Goal: Task Accomplishment & Management: Complete application form

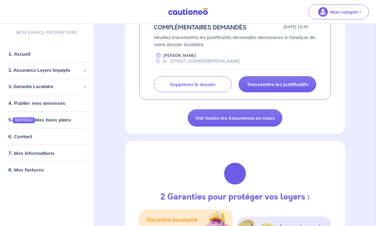
scroll to position [136, 0]
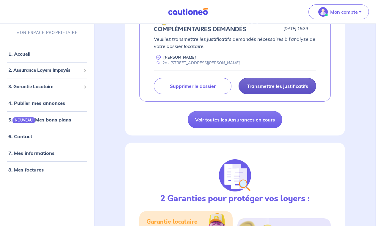
click at [270, 85] on link "Transmettre les justificatifs" at bounding box center [278, 86] width 78 height 16
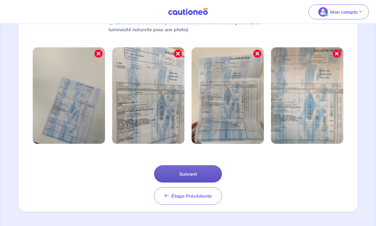
click at [201, 174] on button "Suivant" at bounding box center [188, 173] width 68 height 17
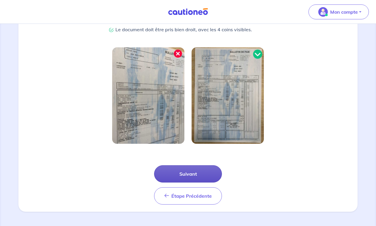
click at [201, 173] on button "Suivant" at bounding box center [188, 173] width 68 height 17
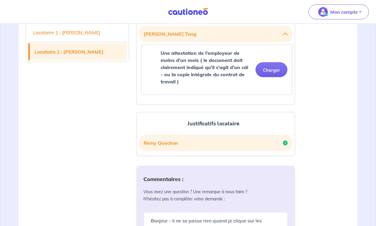
scroll to position [199, 0]
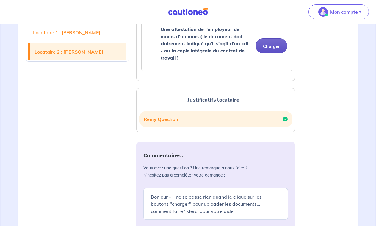
click at [268, 49] on button "Charger" at bounding box center [272, 45] width 32 height 15
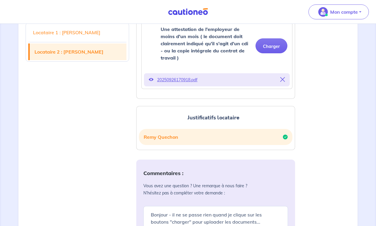
click at [151, 79] on icon at bounding box center [151, 79] width 5 height 5
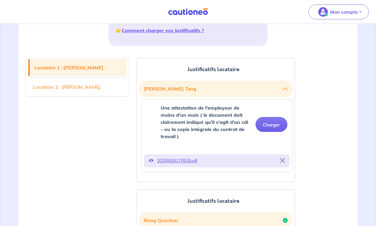
scroll to position [135, 0]
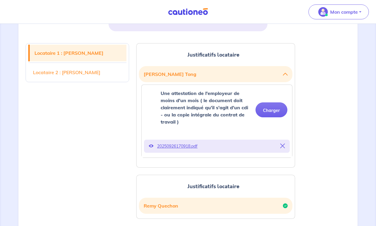
click at [177, 143] on p "20250926170918.pdf" at bounding box center [217, 146] width 120 height 8
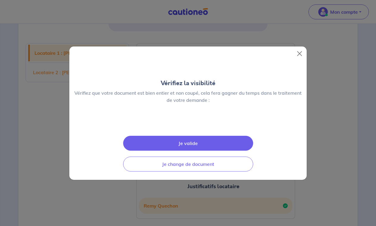
click at [364, 116] on div "Vérifiez la visibilité Vérifiez que votre document est bien entier et non coupé…" at bounding box center [188, 113] width 376 height 226
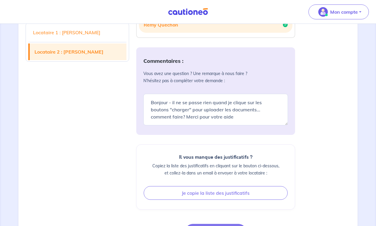
scroll to position [342, 0]
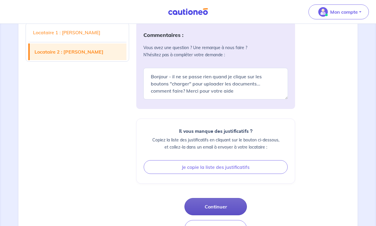
click at [222, 211] on button "Continuer" at bounding box center [215, 206] width 62 height 17
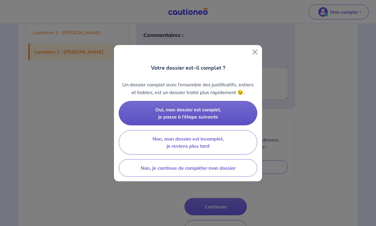
click at [228, 116] on button "Oui, mon dossier est complet, je passe à l’étape suivante" at bounding box center [188, 113] width 139 height 24
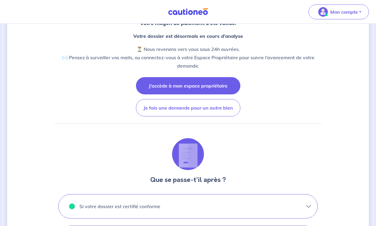
click at [214, 86] on button "J’accède à mon espace propriétaire" at bounding box center [188, 85] width 104 height 17
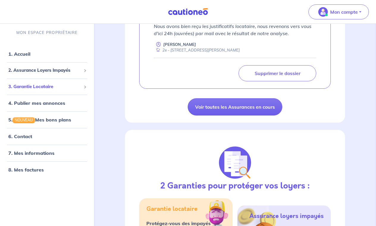
scroll to position [151, 0]
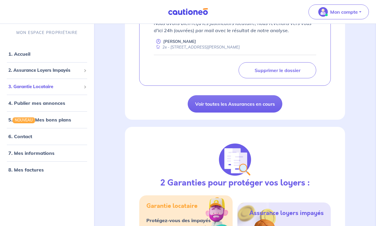
click at [76, 86] on span "3. Garantie Locataire" at bounding box center [44, 86] width 73 height 7
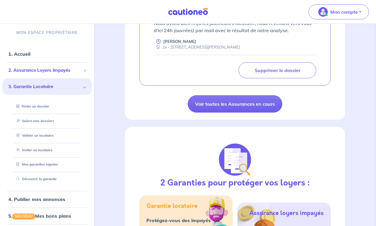
click at [80, 72] on span "2. Assurance Loyers Impayés" at bounding box center [44, 70] width 73 height 7
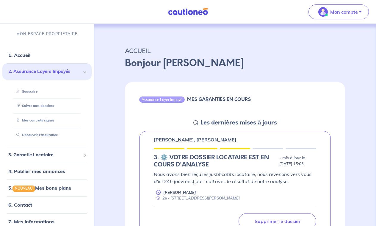
scroll to position [0, 0]
